Goal: Obtain resource: Obtain resource

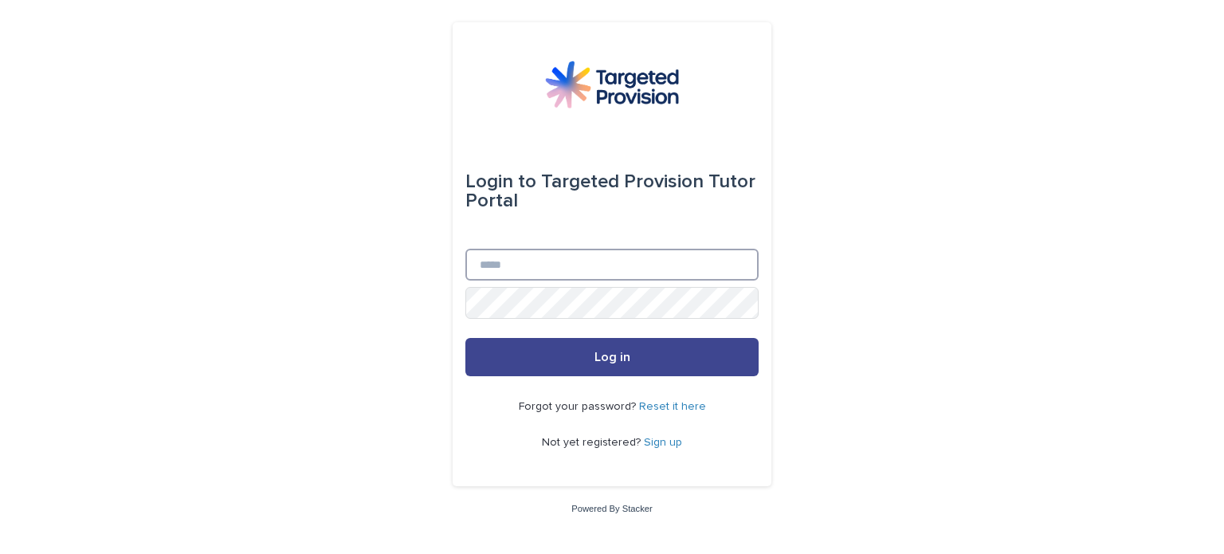
type input "**********"
click at [602, 355] on span "Log in" at bounding box center [612, 357] width 36 height 13
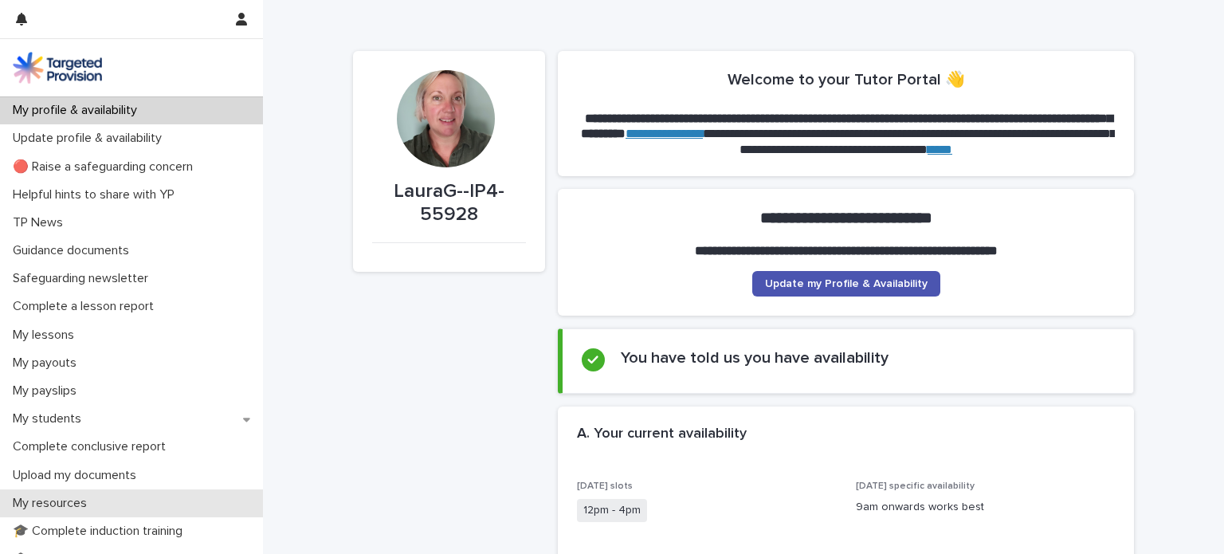
click at [45, 500] on p "My resources" at bounding box center [52, 503] width 93 height 15
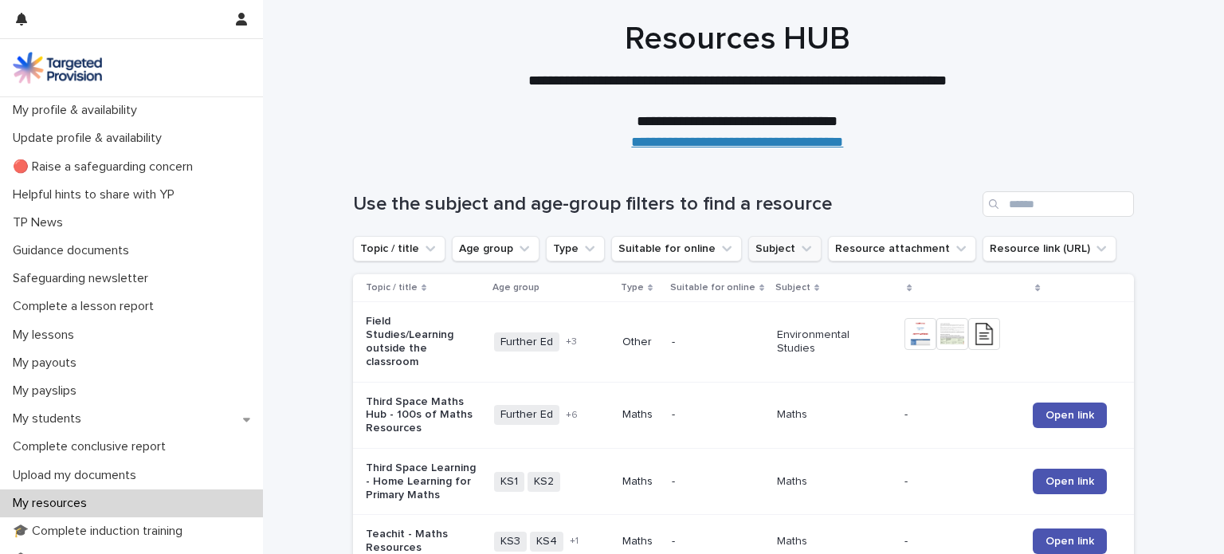
click at [748, 249] on button "Subject" at bounding box center [784, 249] width 73 height 26
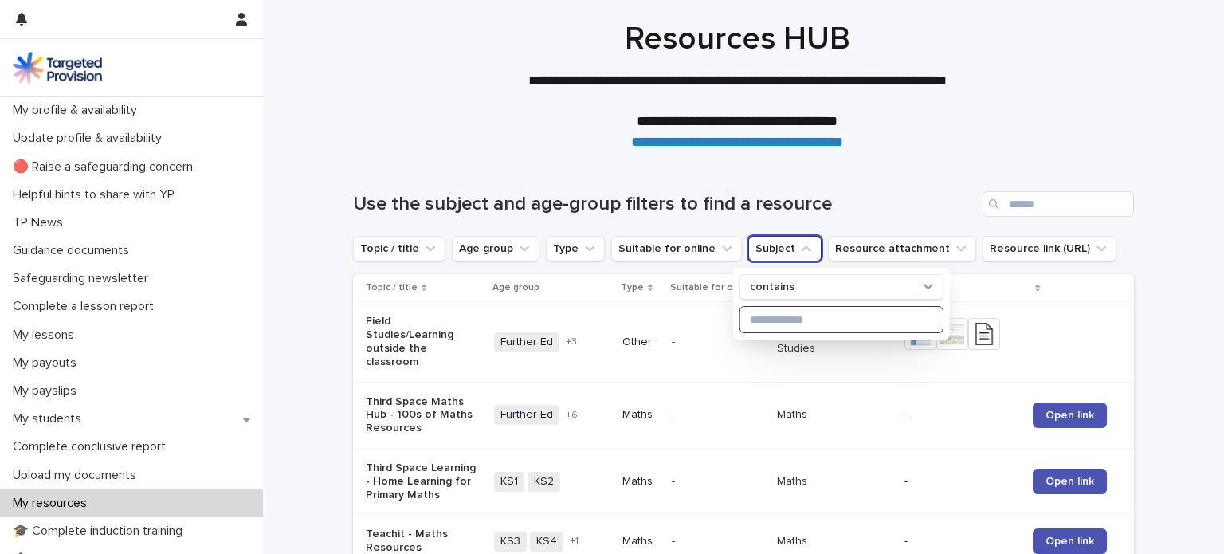
click at [759, 324] on input at bounding box center [841, 320] width 202 height 26
click at [1013, 197] on input "Search" at bounding box center [1058, 204] width 151 height 26
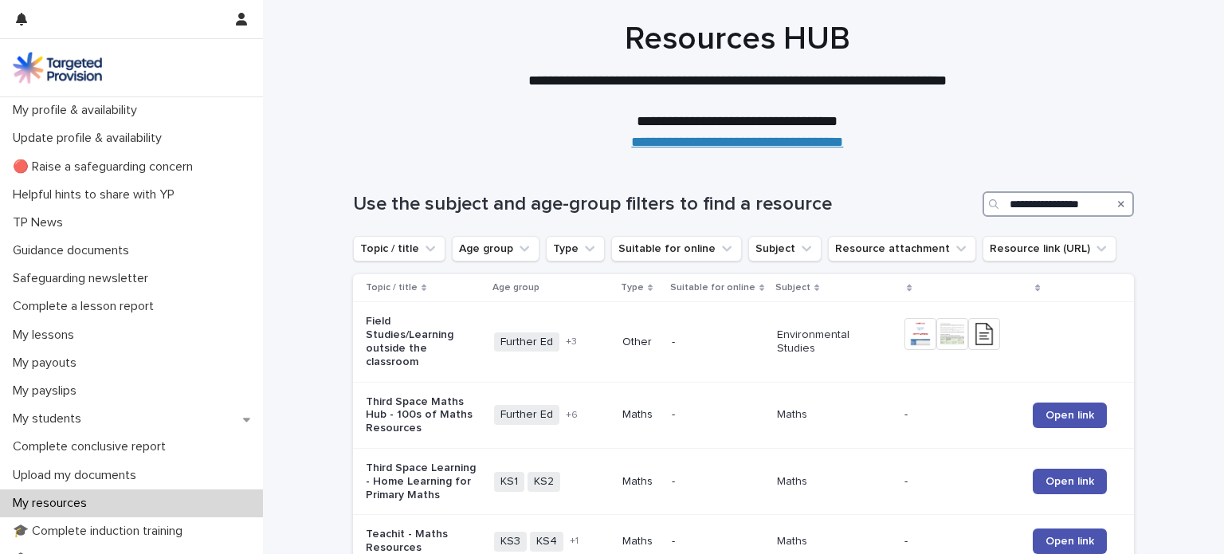
type input "**********"
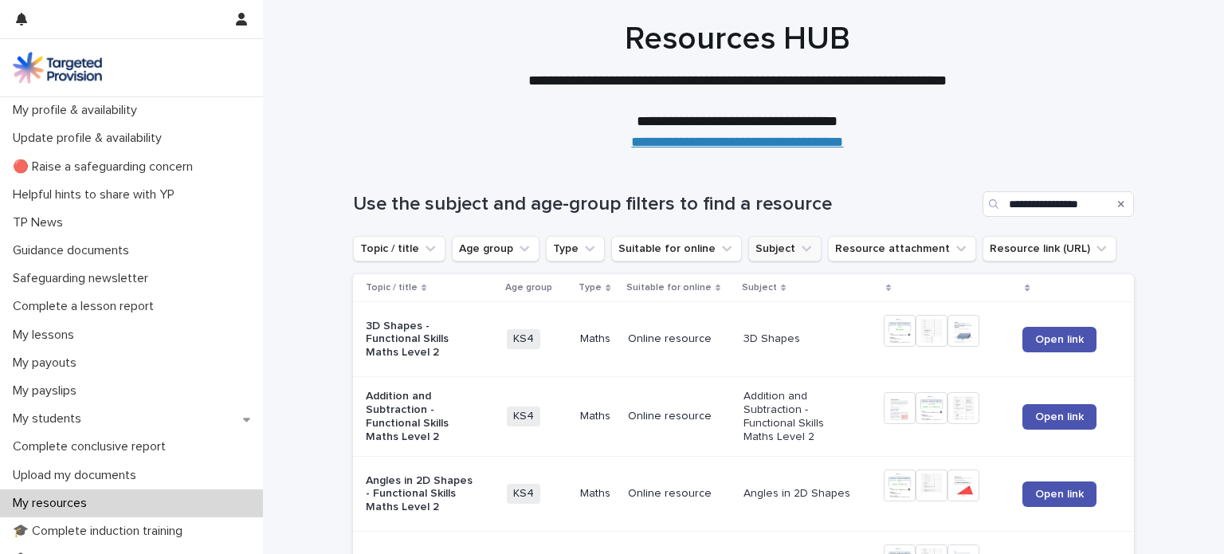
click at [798, 248] on icon "Subject" at bounding box center [806, 249] width 16 height 16
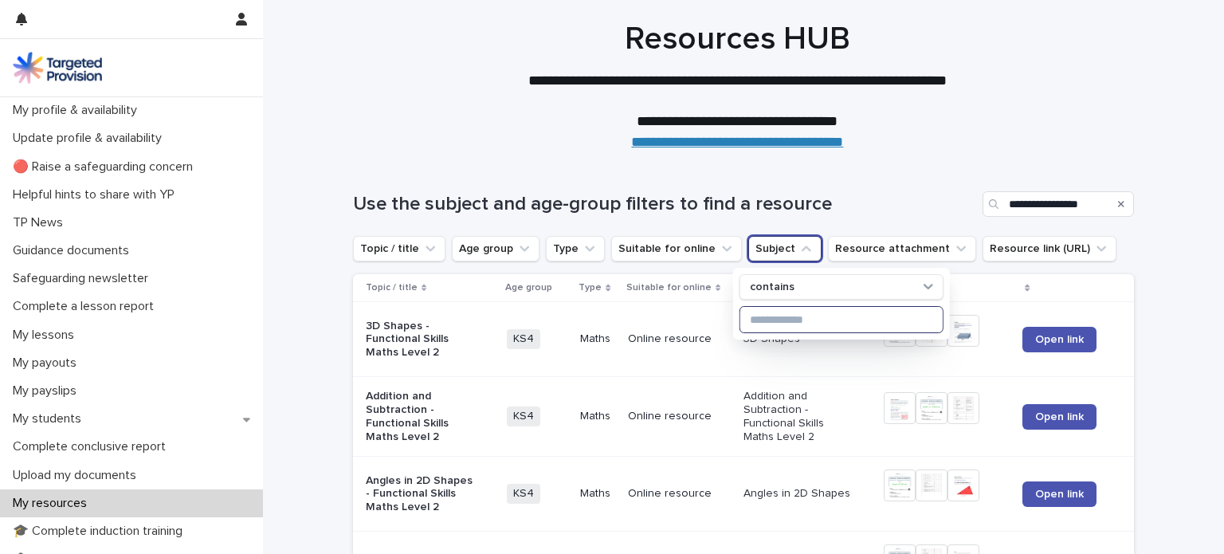
click at [760, 319] on input at bounding box center [841, 320] width 202 height 26
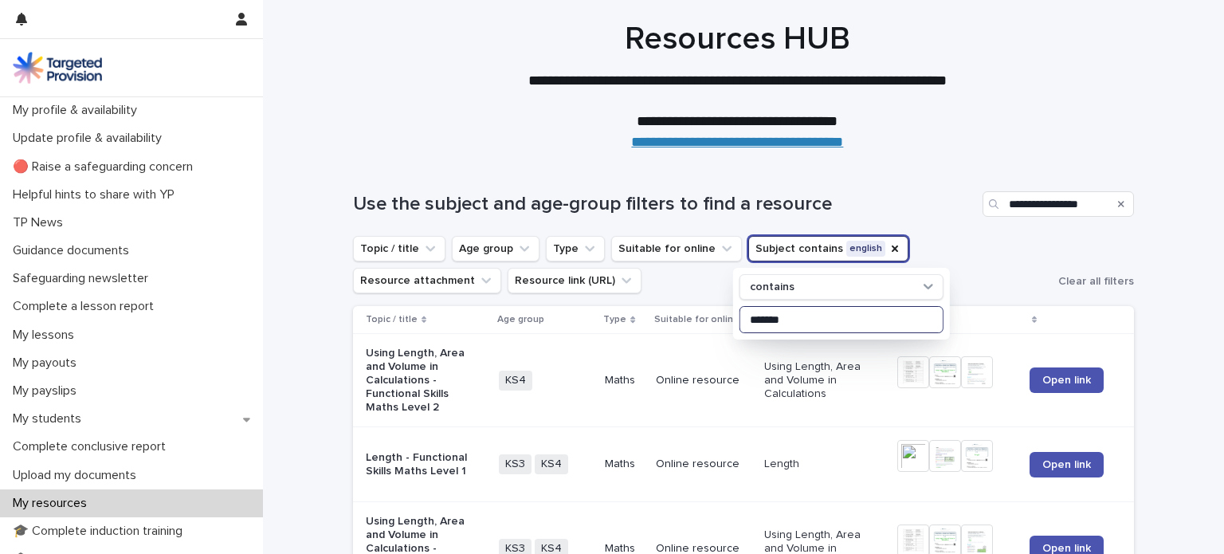
type input "*******"
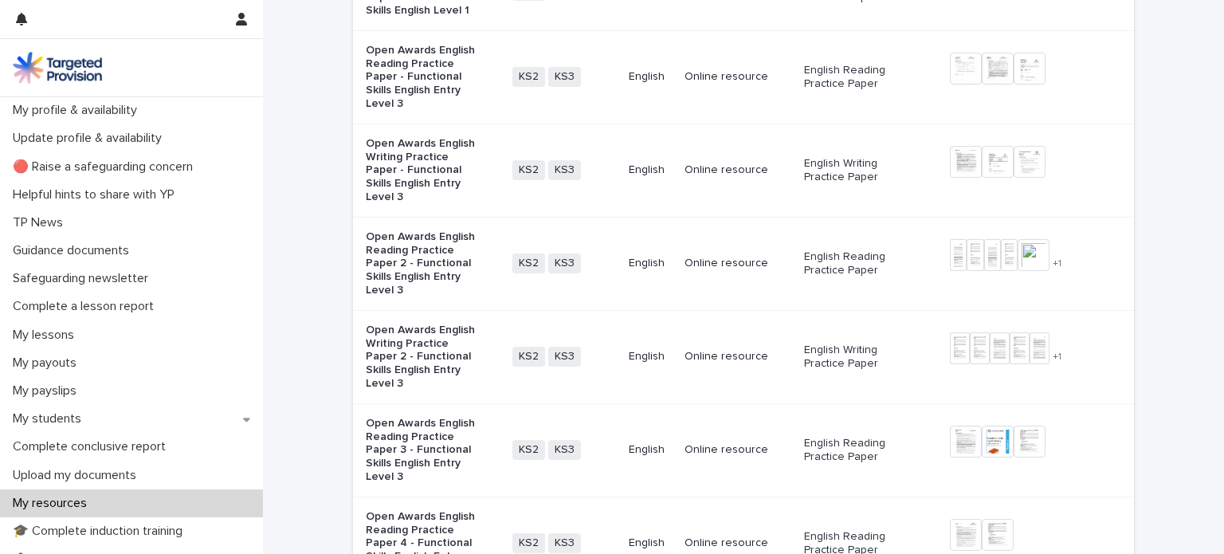
scroll to position [612, 0]
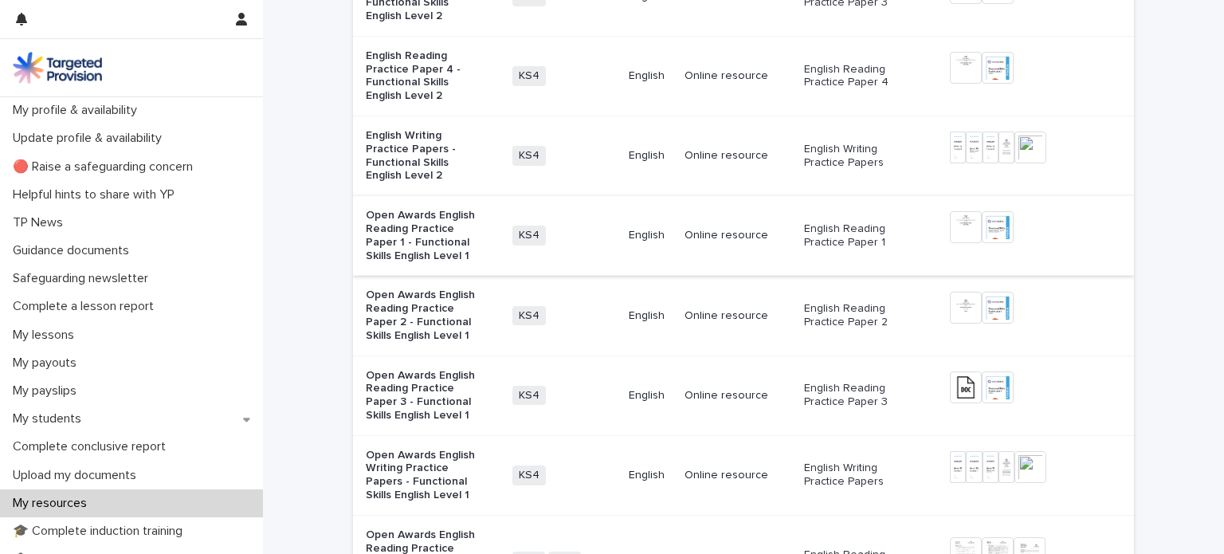
click at [959, 219] on img at bounding box center [966, 227] width 32 height 32
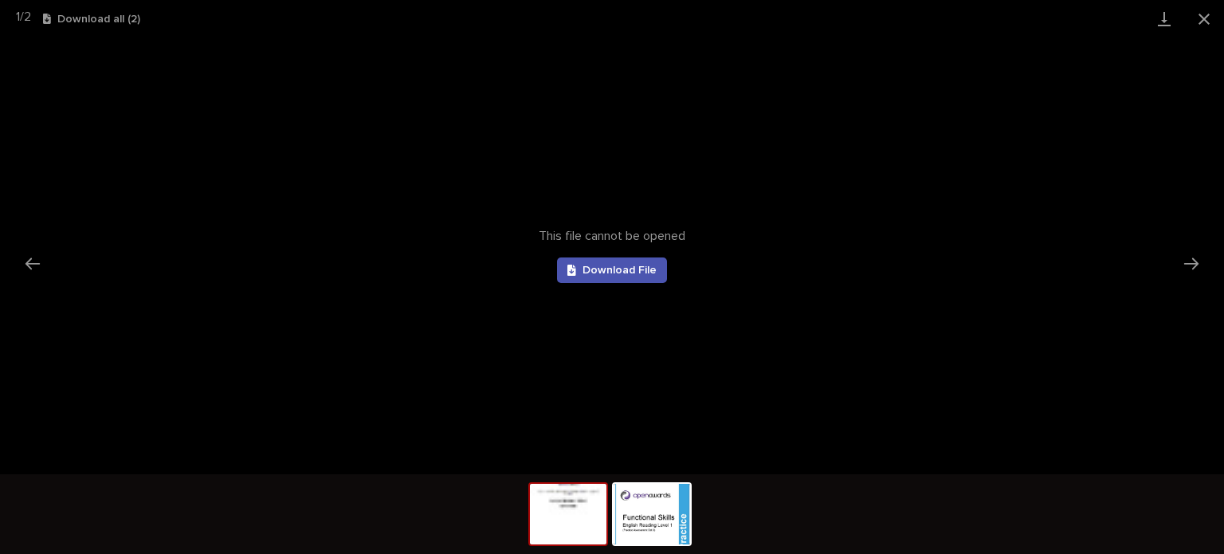
click at [572, 507] on img at bounding box center [568, 514] width 77 height 61
click at [660, 507] on img at bounding box center [652, 514] width 77 height 61
click at [574, 523] on img at bounding box center [568, 514] width 77 height 61
click at [618, 259] on link "Download File" at bounding box center [612, 270] width 110 height 26
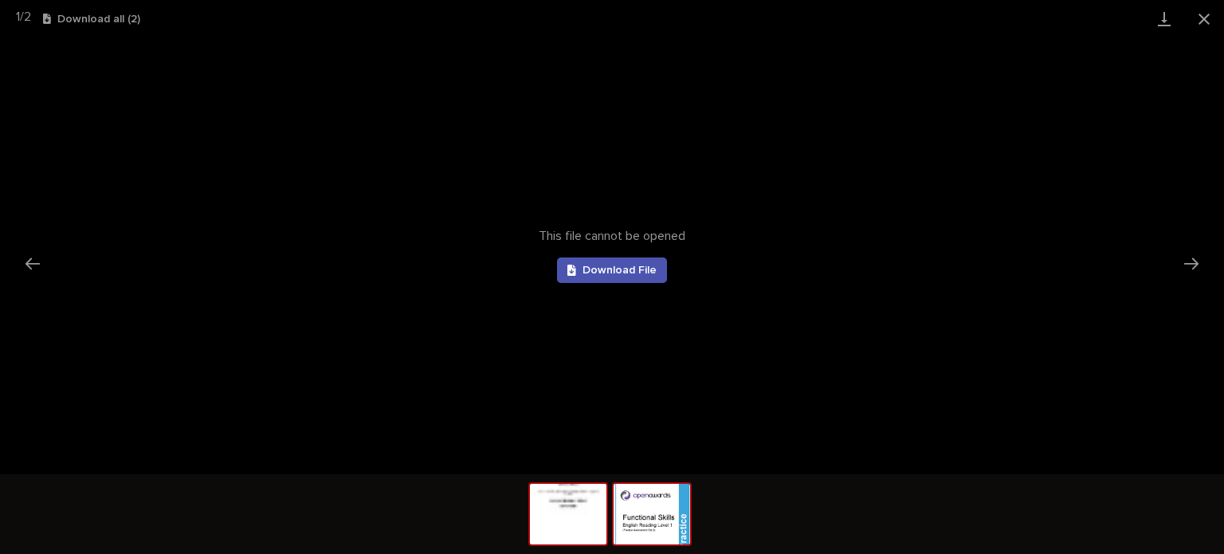
click at [672, 504] on img at bounding box center [652, 514] width 77 height 61
click at [616, 269] on span "Download File" at bounding box center [620, 270] width 74 height 11
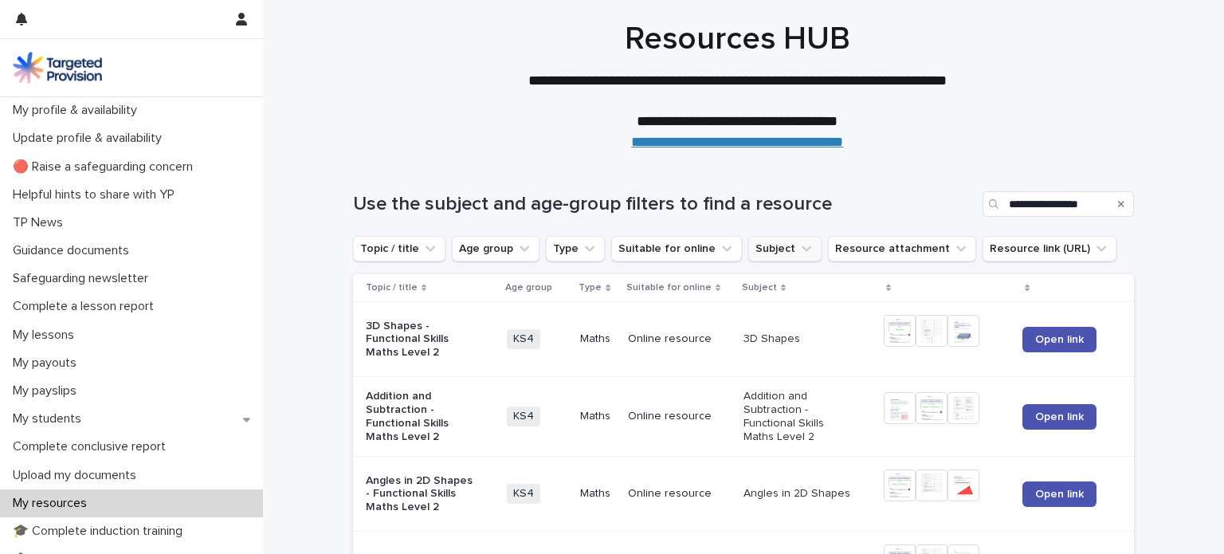
click at [802, 248] on icon "Subject" at bounding box center [807, 249] width 10 height 6
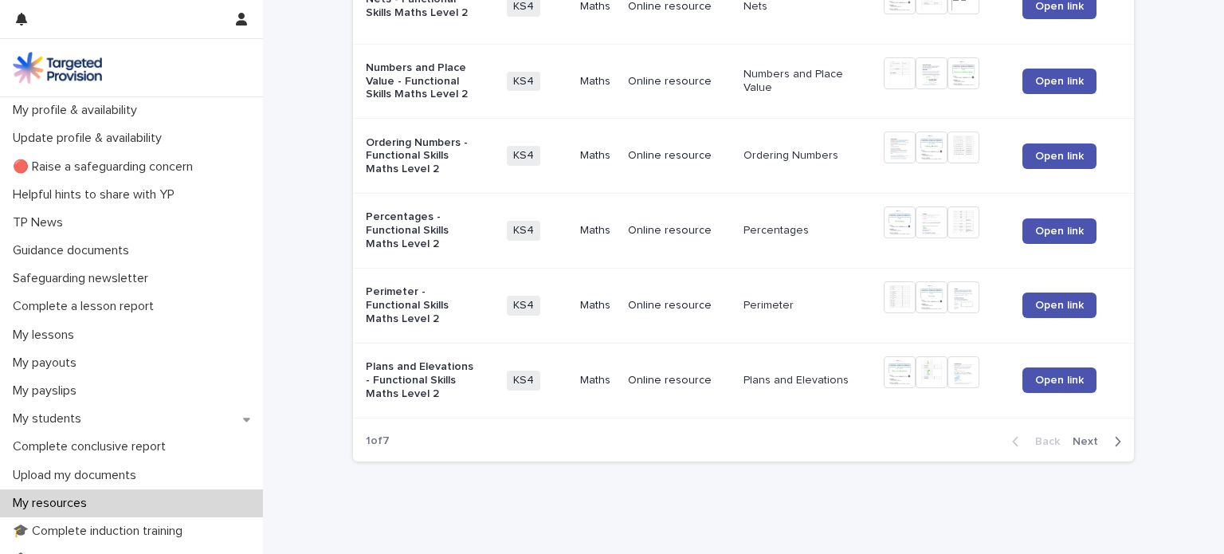
scroll to position [2196, 0]
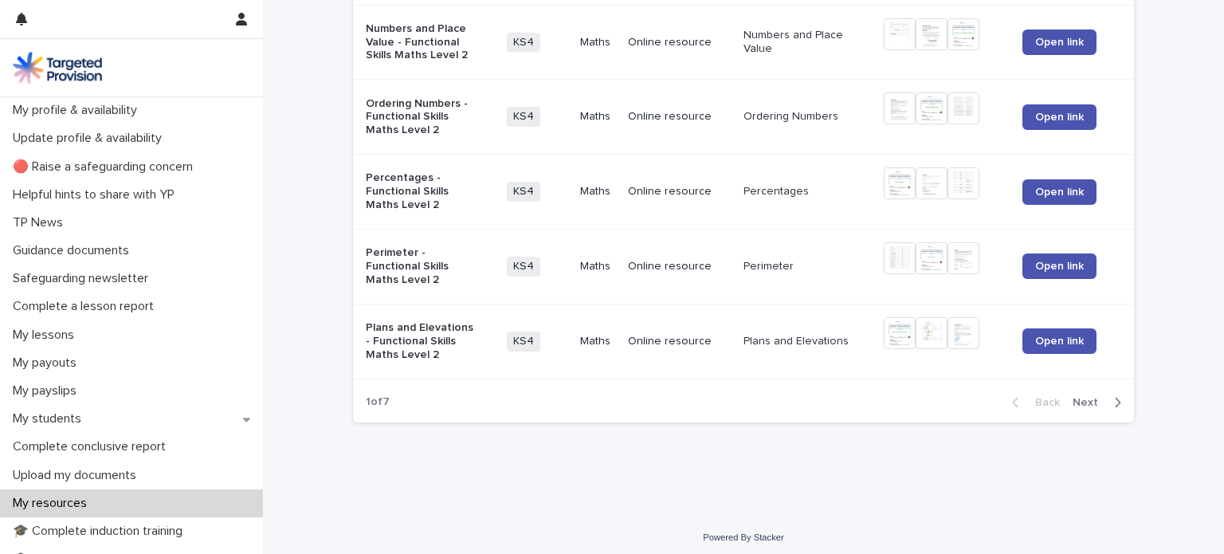
click at [1082, 398] on span "Next" at bounding box center [1090, 402] width 35 height 11
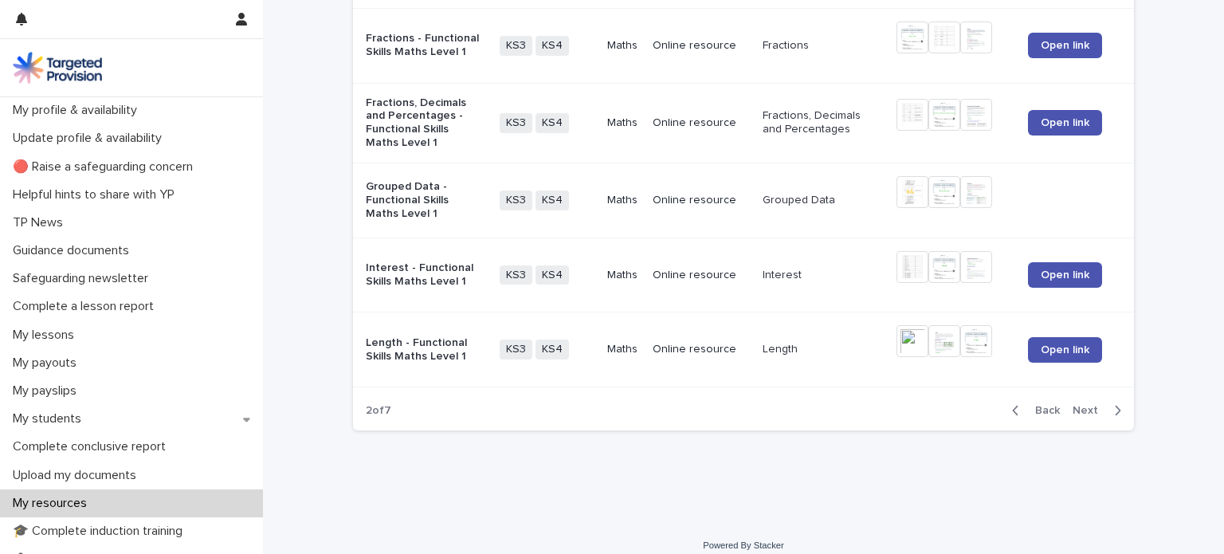
scroll to position [2195, 0]
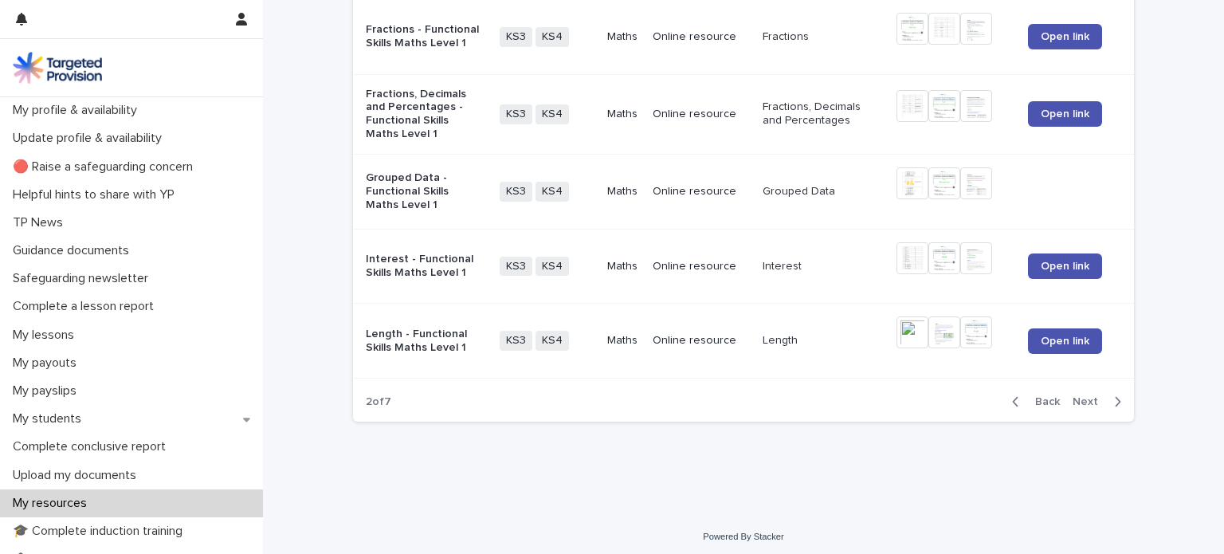
click at [1077, 396] on span "Next" at bounding box center [1090, 401] width 35 height 11
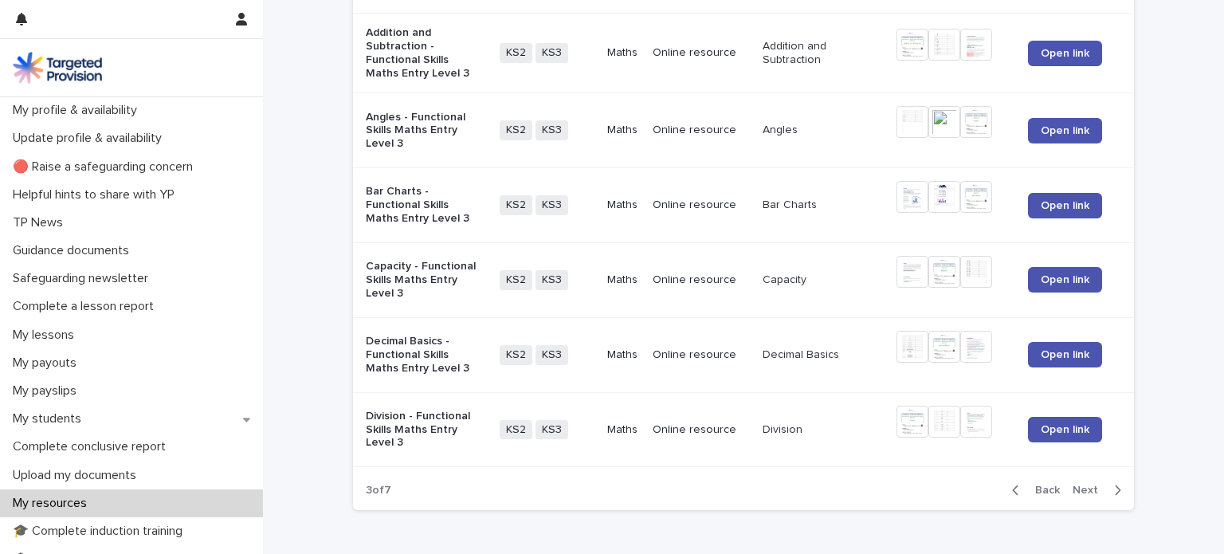
scroll to position [2210, 0]
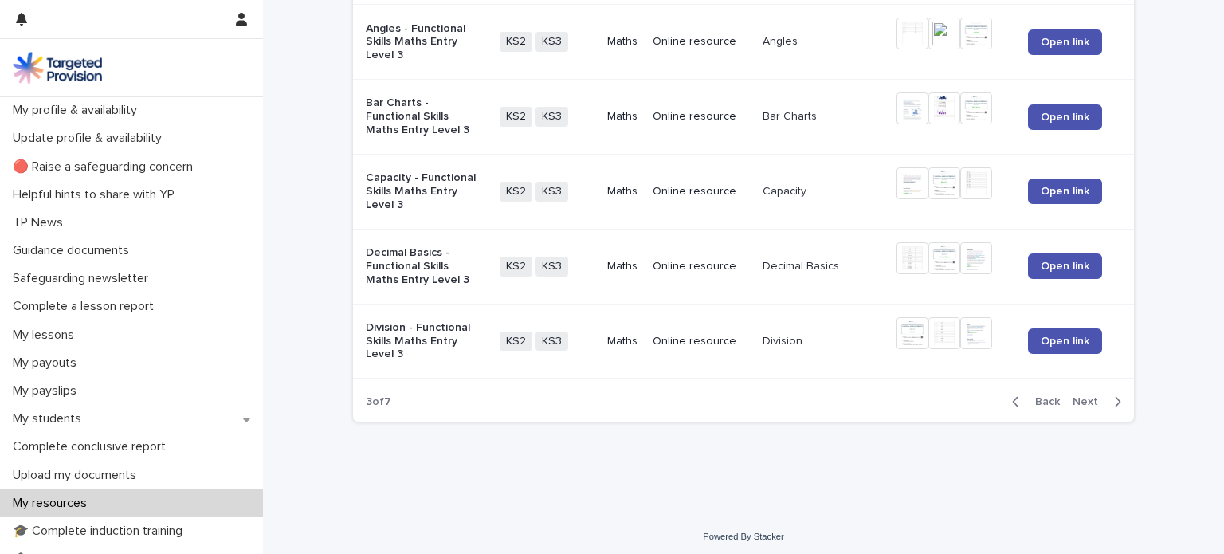
click at [1075, 398] on span "Next" at bounding box center [1090, 401] width 35 height 11
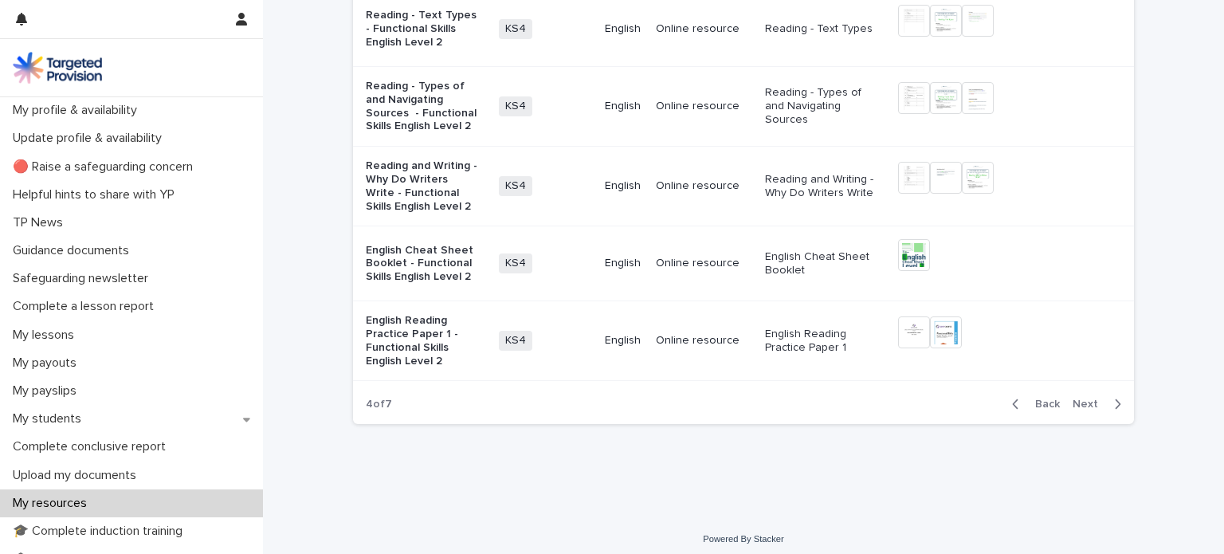
scroll to position [2207, 0]
click at [1078, 397] on span "Next" at bounding box center [1090, 401] width 35 height 11
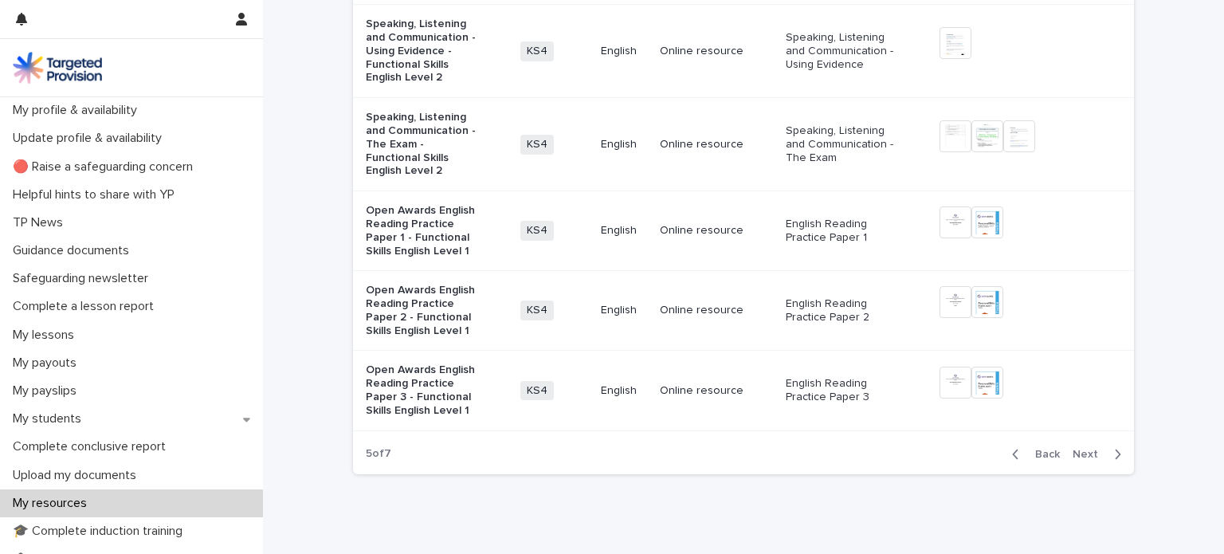
scroll to position [2387, 0]
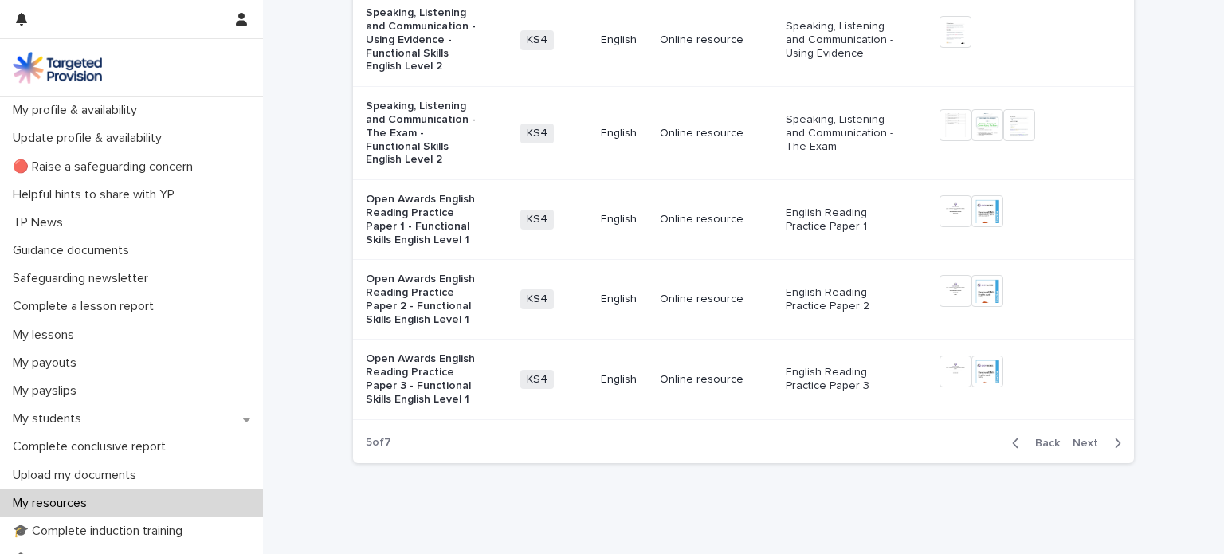
click at [1088, 436] on button "Next" at bounding box center [1100, 443] width 68 height 14
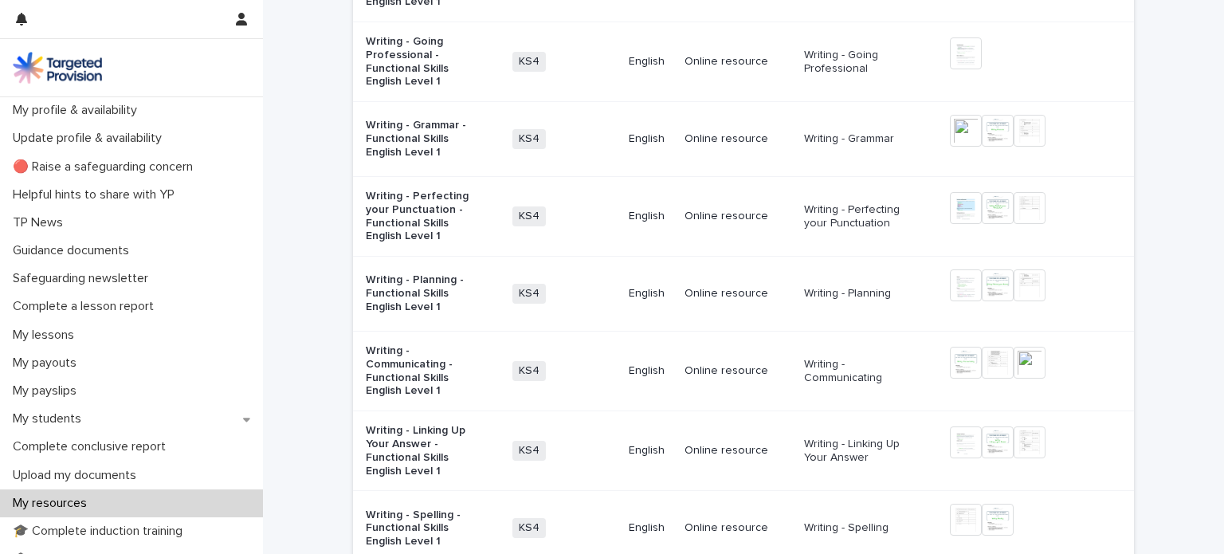
scroll to position [2054, 0]
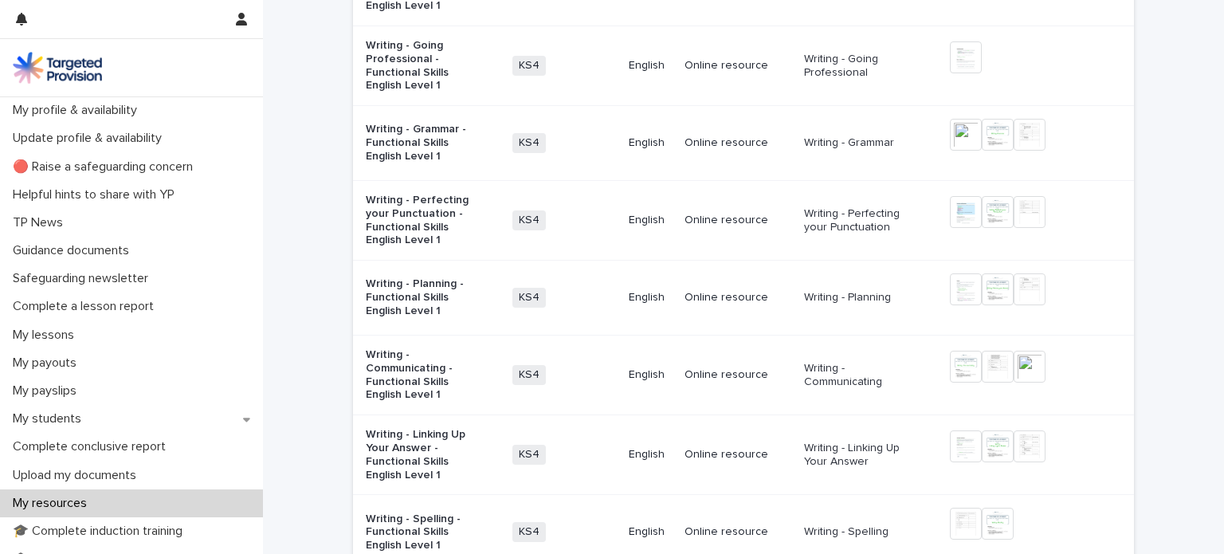
click at [401, 194] on p "Writing - Perfecting your Punctuation - Functional Skills English Level 1" at bounding box center [423, 220] width 114 height 53
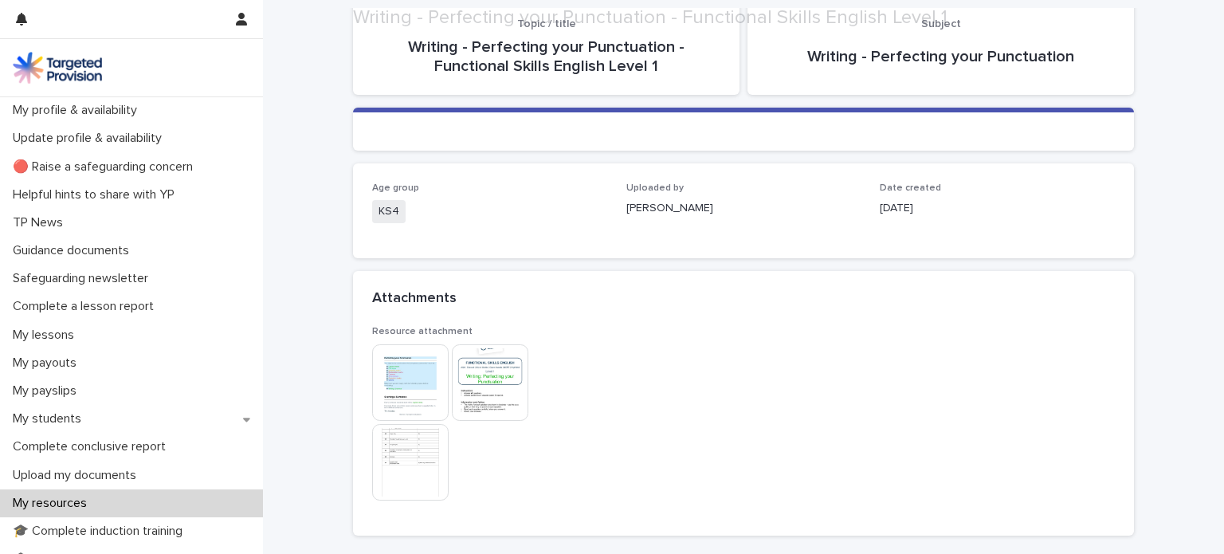
scroll to position [124, 0]
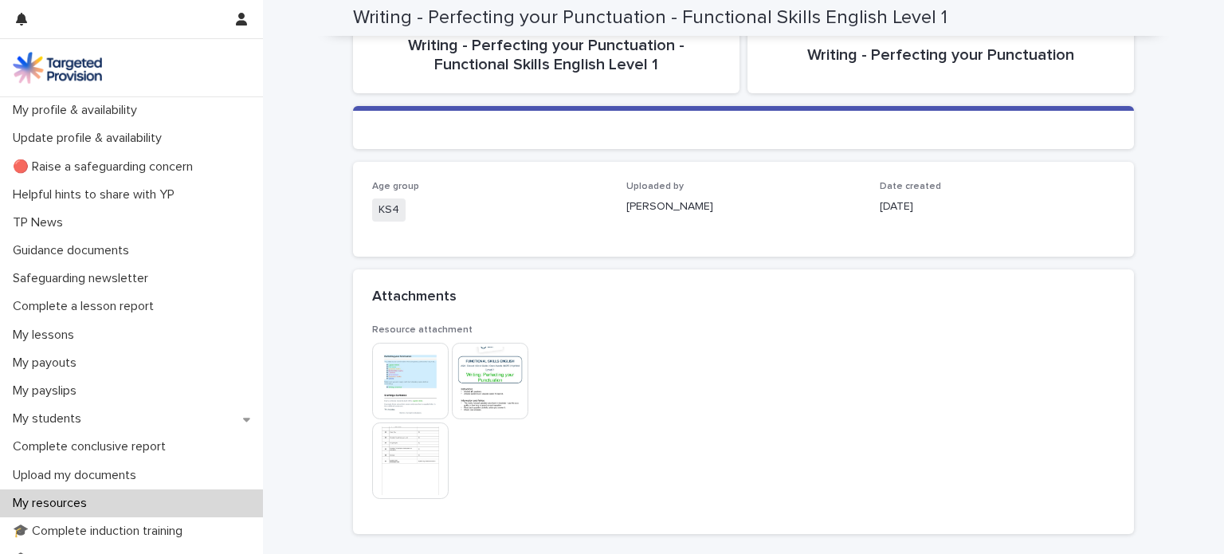
click at [404, 372] on img at bounding box center [410, 381] width 77 height 77
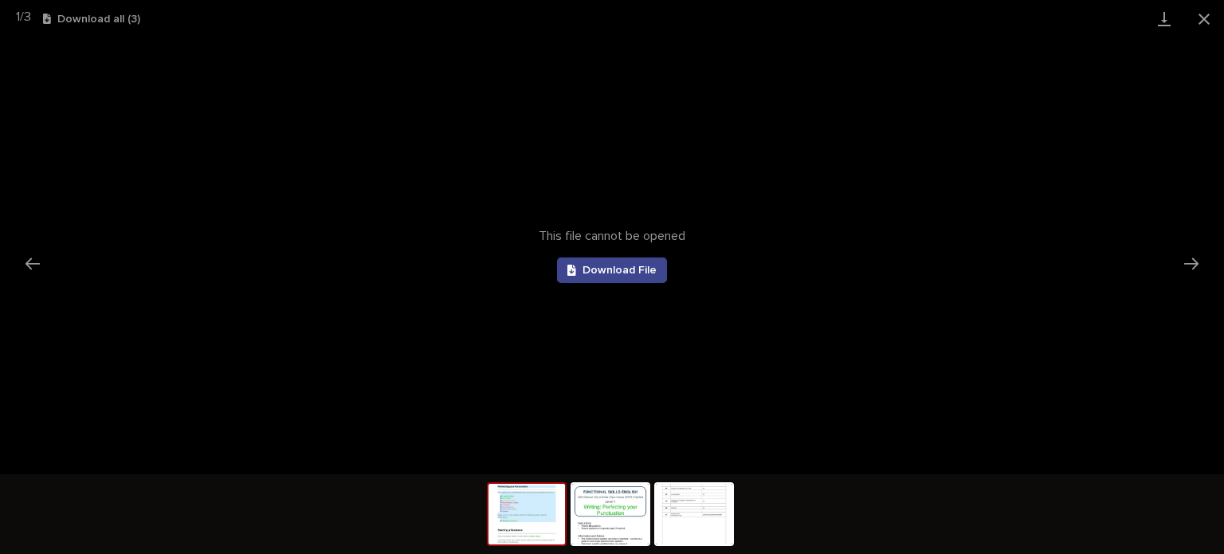
scroll to position [0, 0]
click at [638, 270] on span "Download File" at bounding box center [620, 270] width 74 height 11
click at [610, 267] on span "Download File" at bounding box center [620, 270] width 74 height 11
click at [618, 522] on img at bounding box center [610, 514] width 77 height 61
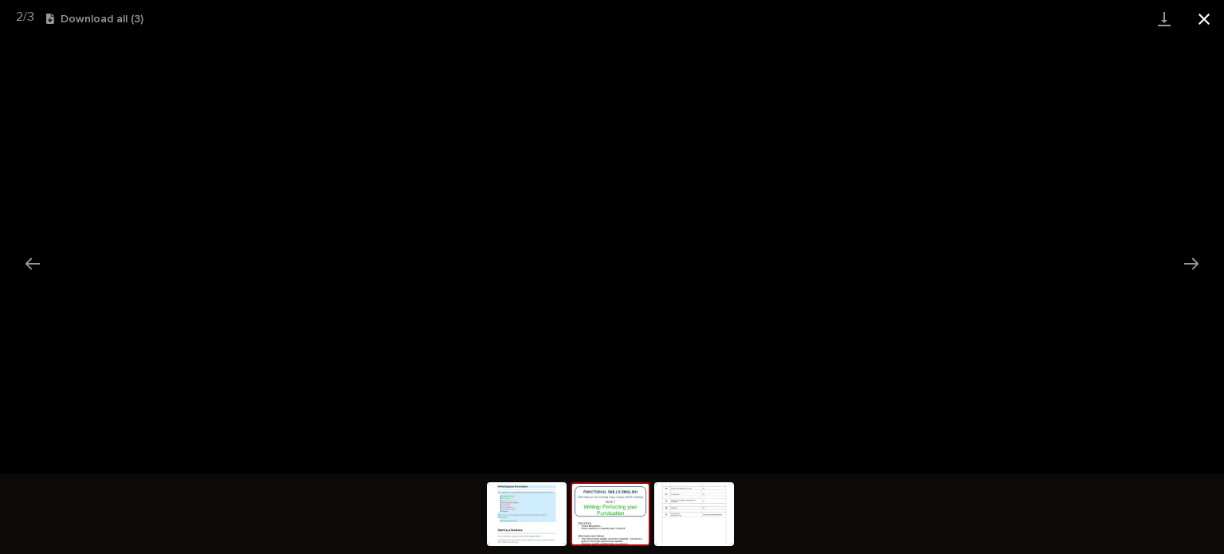
click at [1211, 20] on button "Close gallery" at bounding box center [1204, 18] width 40 height 37
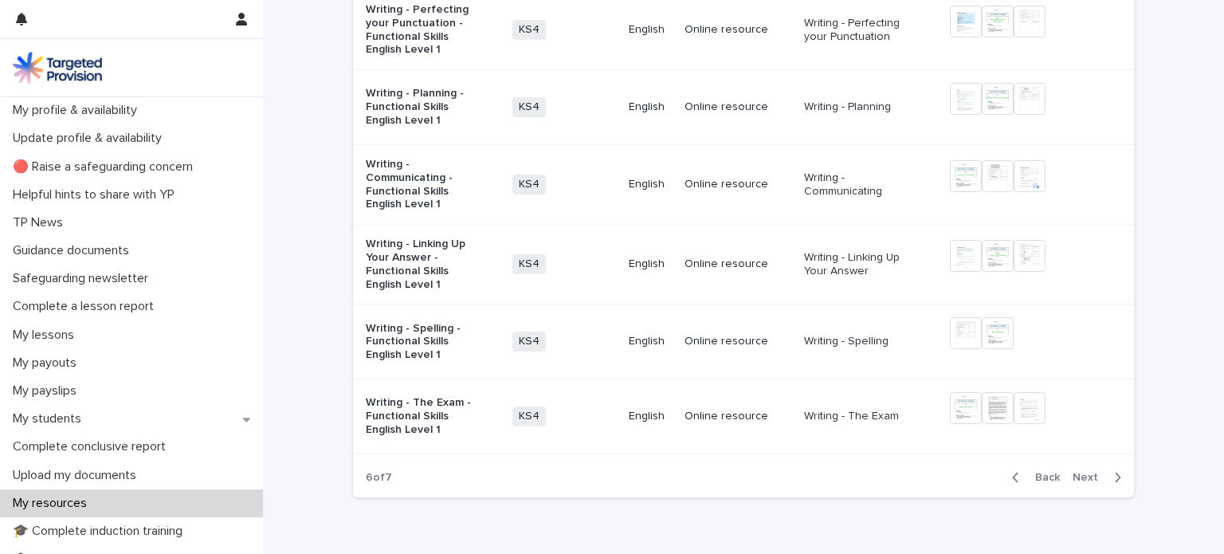
scroll to position [2247, 0]
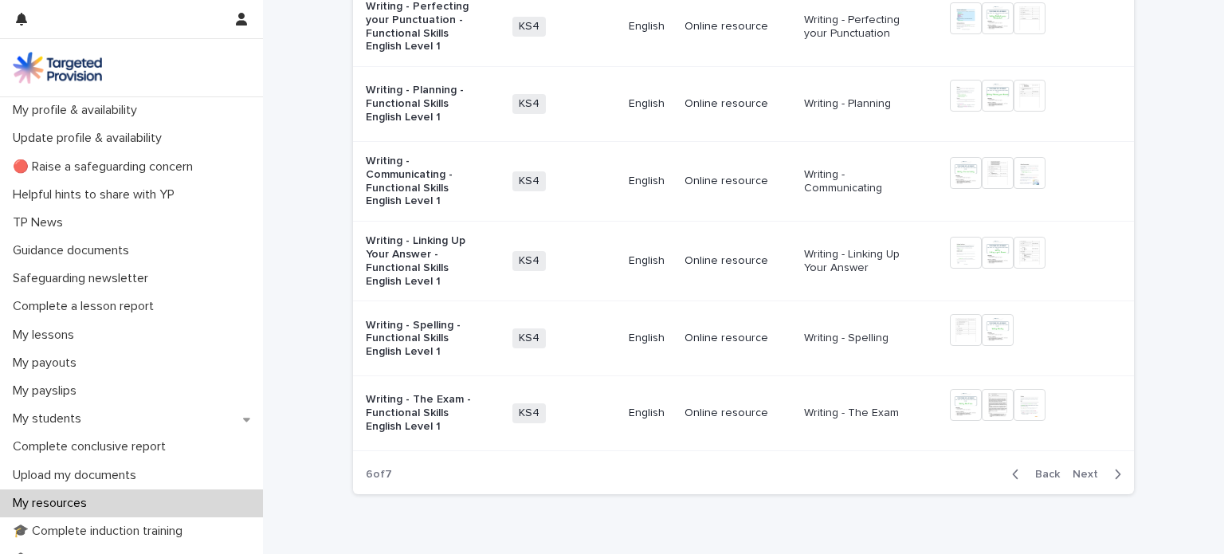
click at [1085, 469] on span "Next" at bounding box center [1090, 474] width 35 height 11
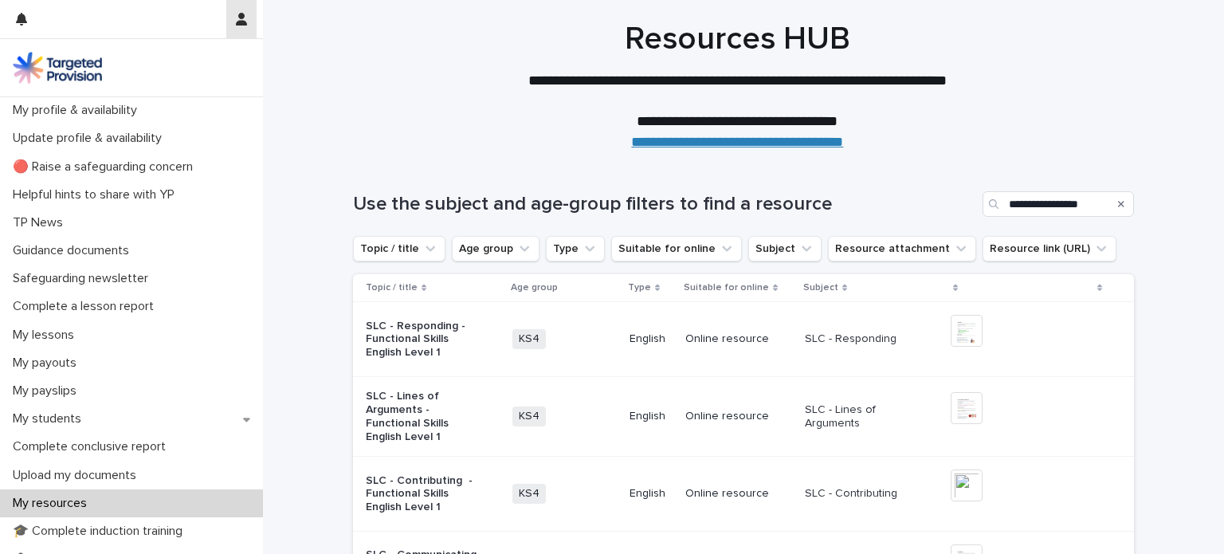
click at [242, 23] on icon "button" at bounding box center [241, 19] width 11 height 13
click at [177, 67] on p "Log Out" at bounding box center [195, 67] width 100 height 27
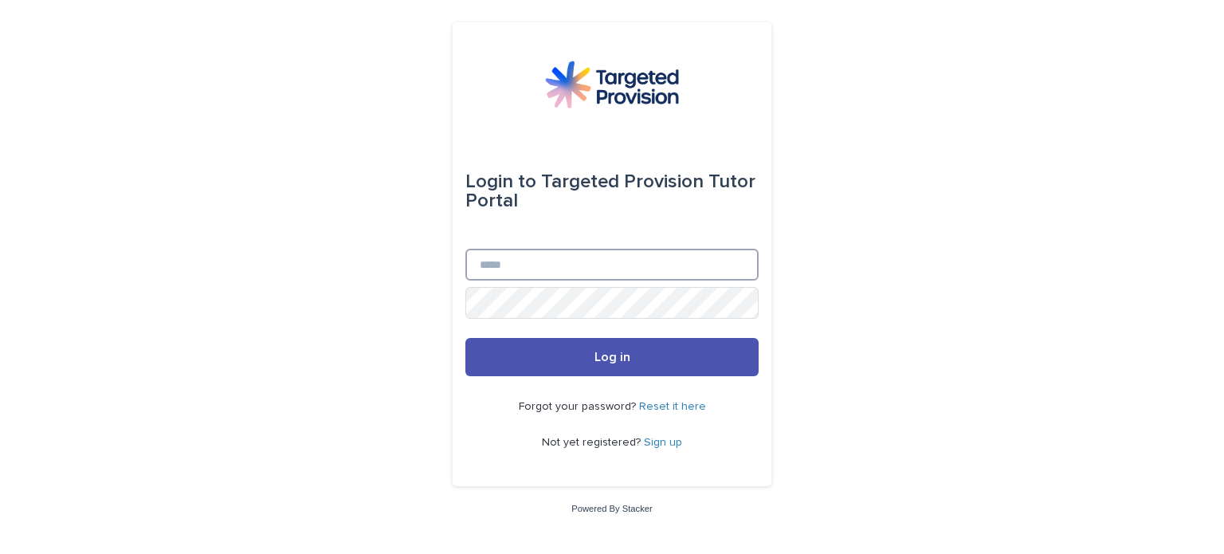
type input "**********"
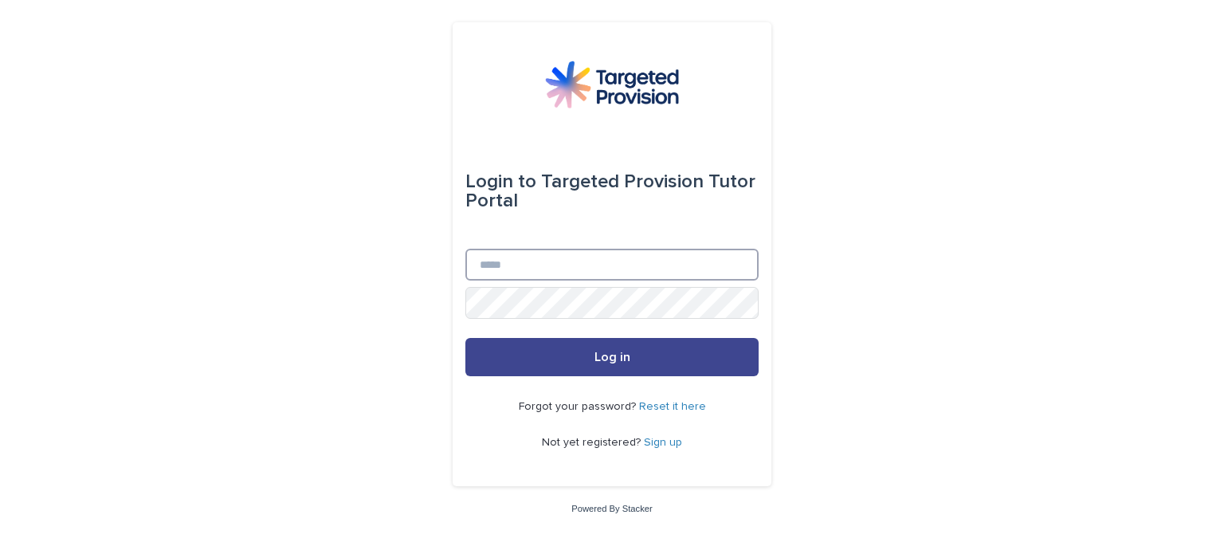
type input "**********"
click at [600, 355] on span "Log in" at bounding box center [612, 357] width 36 height 13
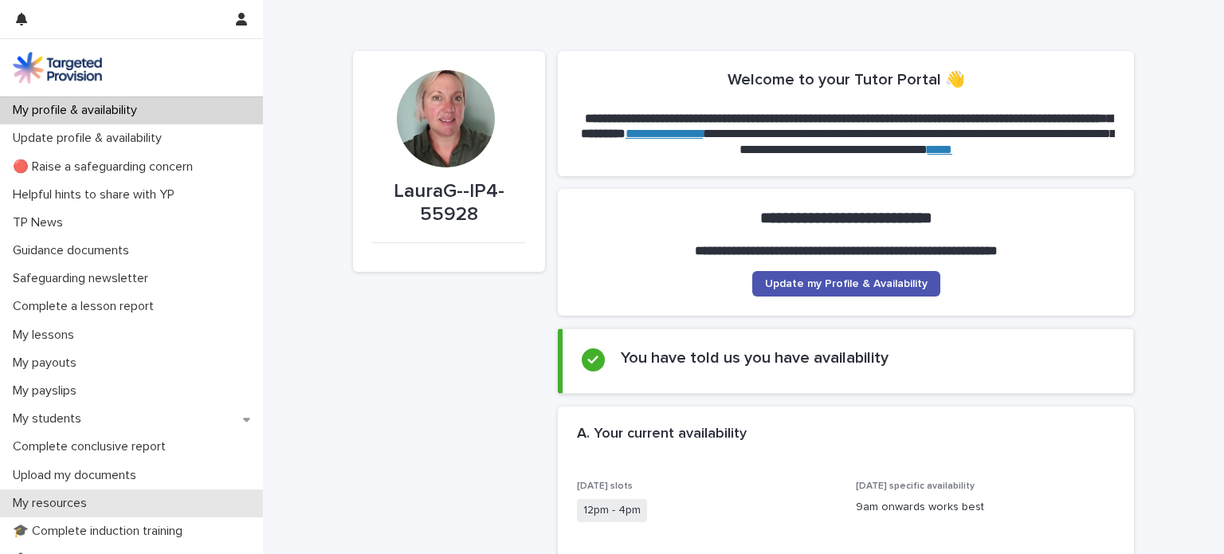
click at [94, 511] on div "My resources" at bounding box center [131, 503] width 263 height 28
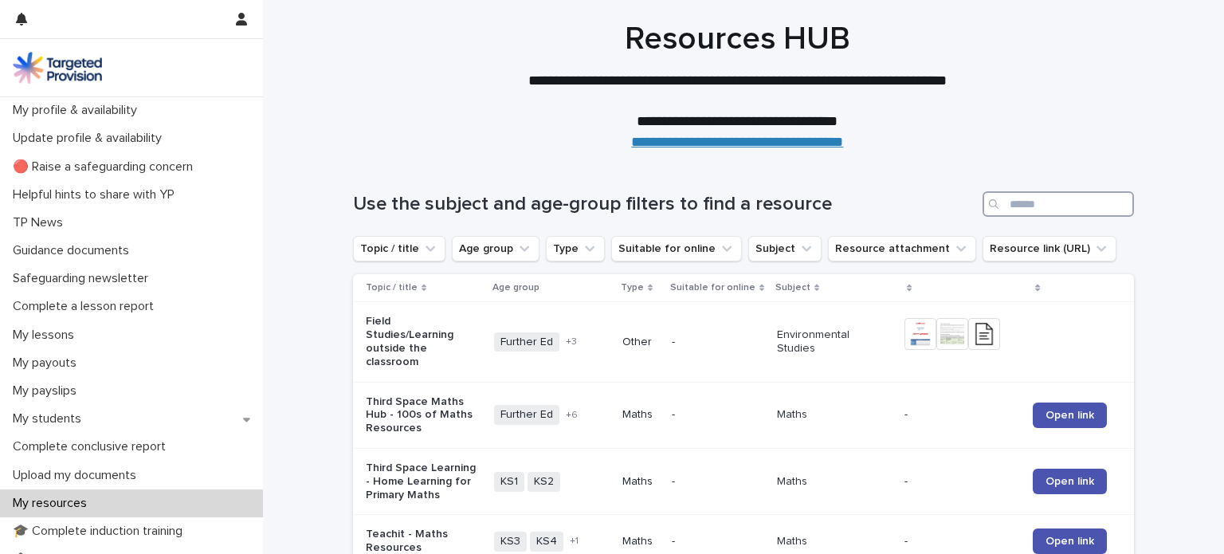
click at [1019, 196] on input "Search" at bounding box center [1058, 204] width 151 height 26
type input "**********"
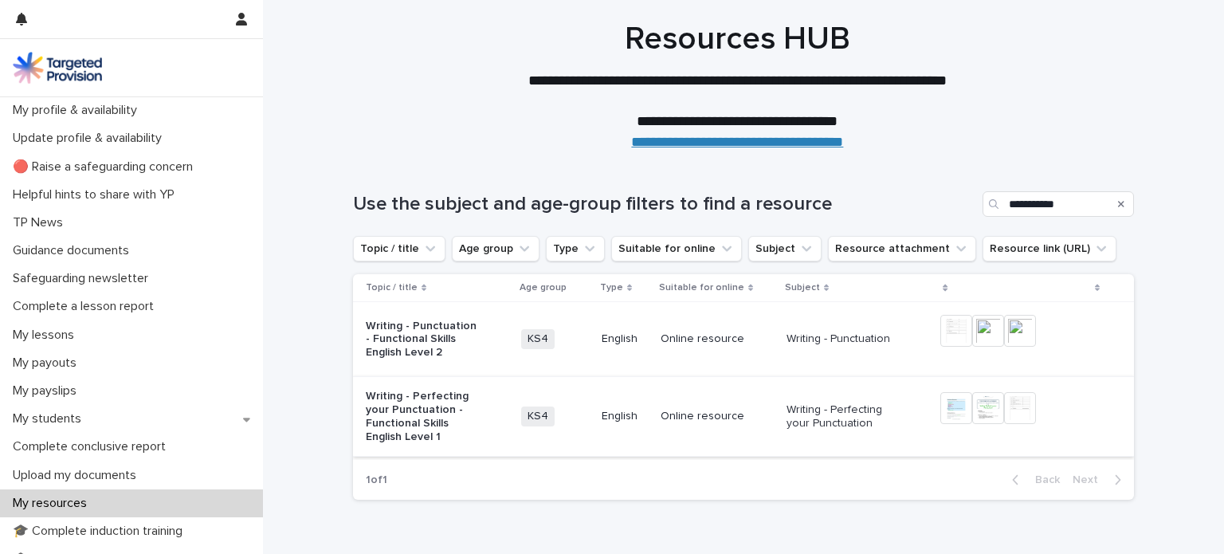
click at [1004, 402] on img at bounding box center [1020, 408] width 32 height 32
